Goal: Navigation & Orientation: Find specific page/section

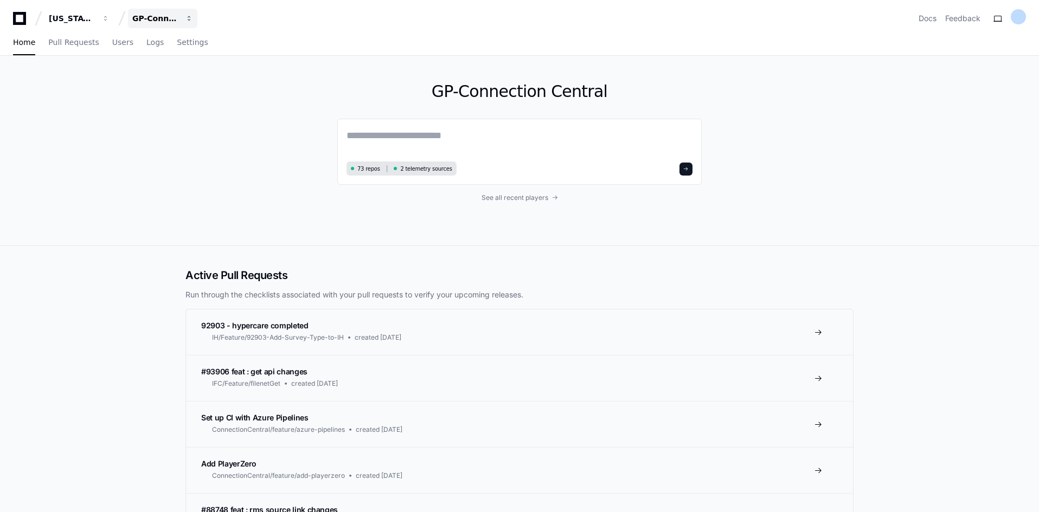
click at [174, 21] on div "GP-Connection Central" at bounding box center [155, 18] width 47 height 11
click at [178, 59] on link "Join or create a project" at bounding box center [203, 57] width 139 height 14
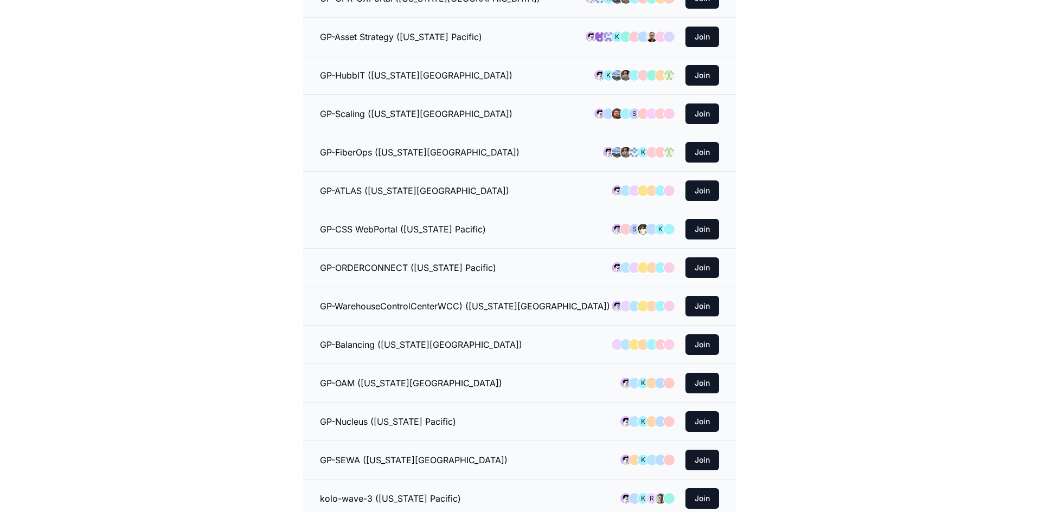
scroll to position [53, 0]
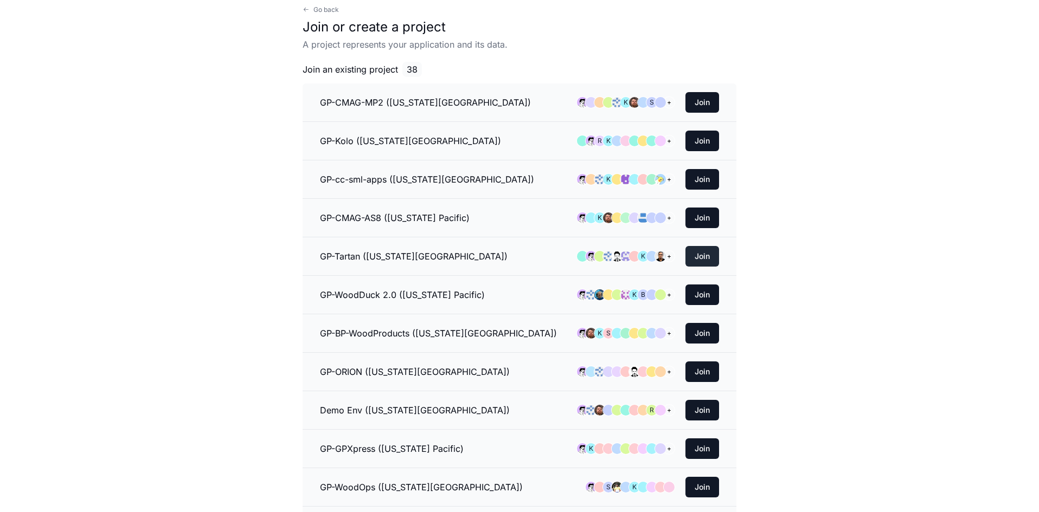
click at [707, 256] on button "Join" at bounding box center [702, 256] width 34 height 21
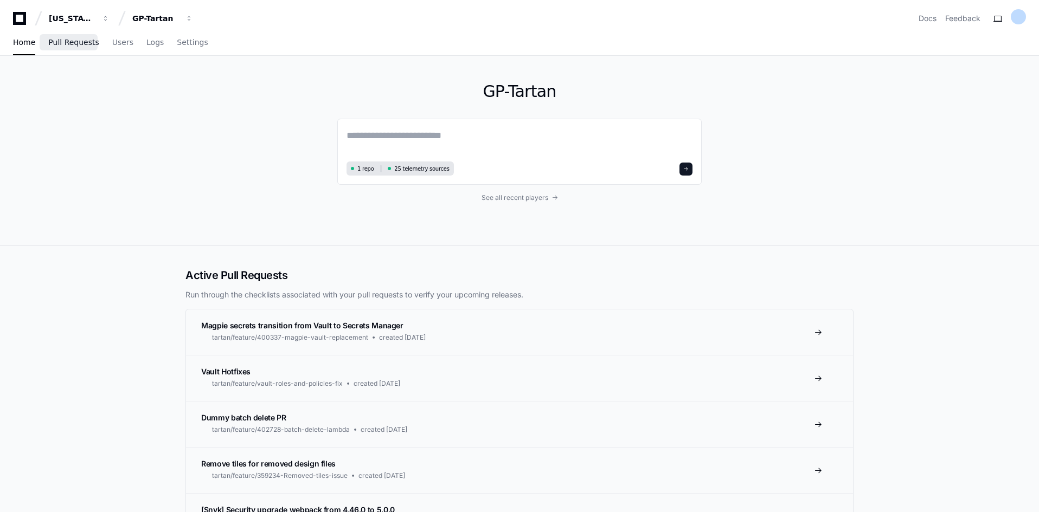
click at [72, 46] on span "Pull Requests" at bounding box center [73, 42] width 50 height 7
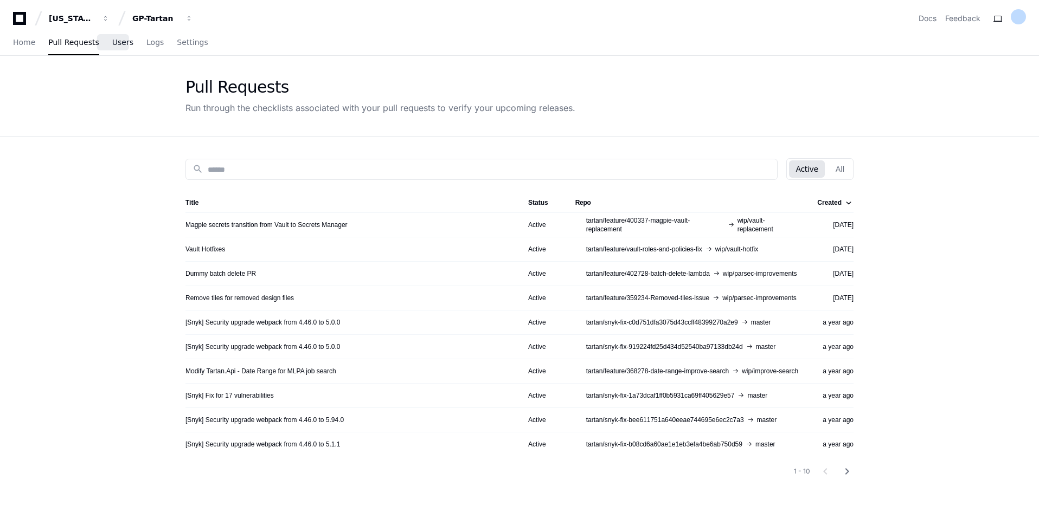
click at [118, 48] on link "Users" at bounding box center [122, 42] width 21 height 25
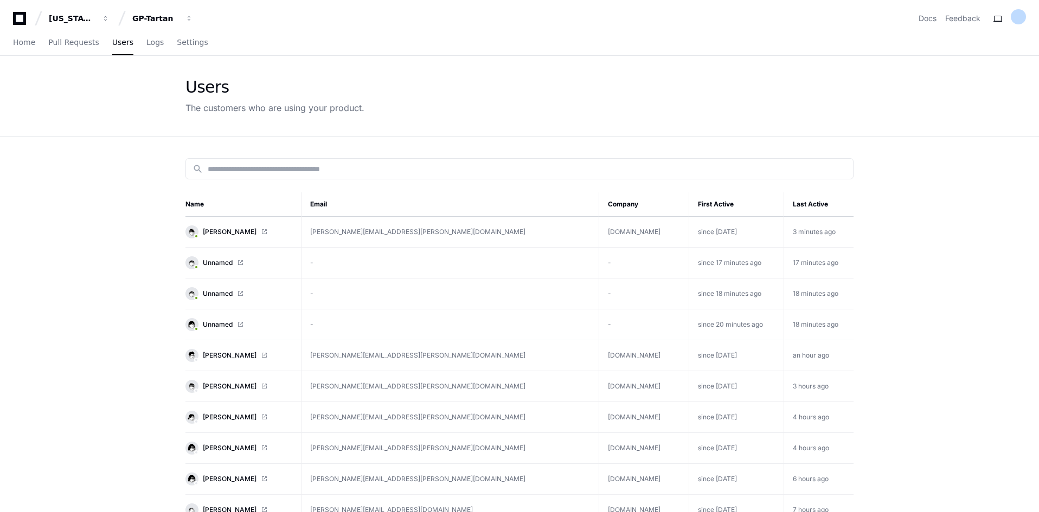
click at [292, 232] on link "[PERSON_NAME]" at bounding box center [238, 231] width 107 height 13
click at [156, 20] on div "GP-Tartan" at bounding box center [155, 18] width 47 height 11
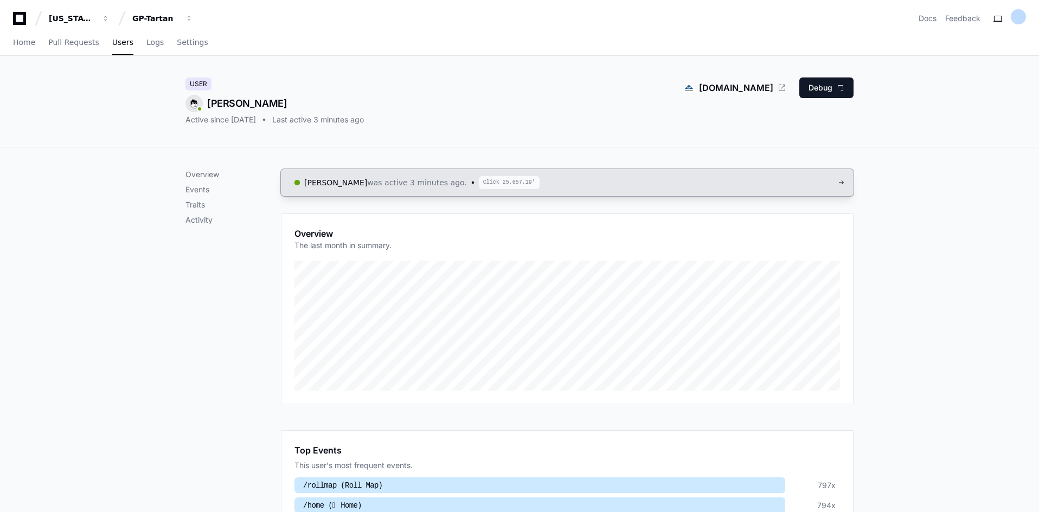
click at [396, 181] on span "was active 3 minutes ago." at bounding box center [417, 182] width 100 height 11
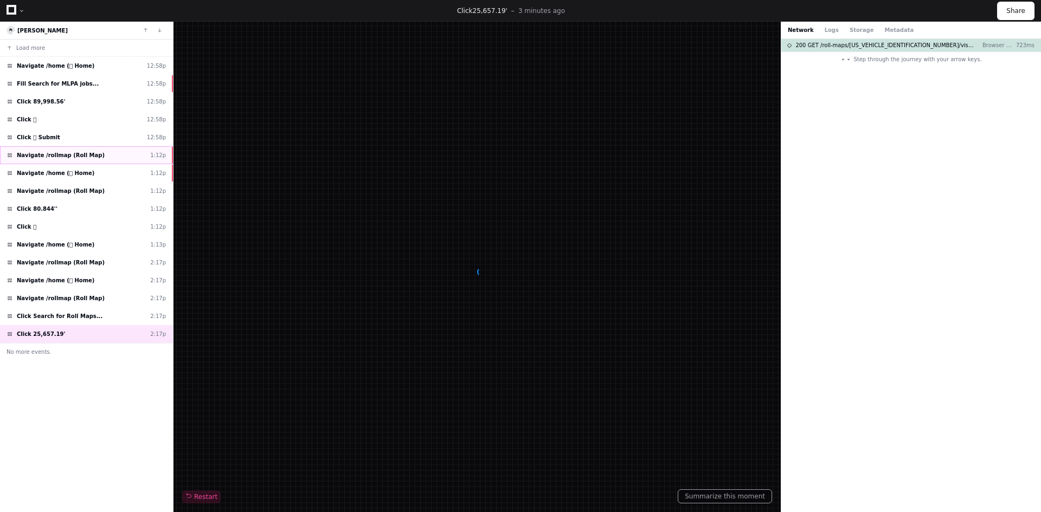
click at [75, 164] on div "Navigate /rollmap (Roll Map) 1:12p" at bounding box center [86, 155] width 173 height 18
